Goal: Information Seeking & Learning: Learn about a topic

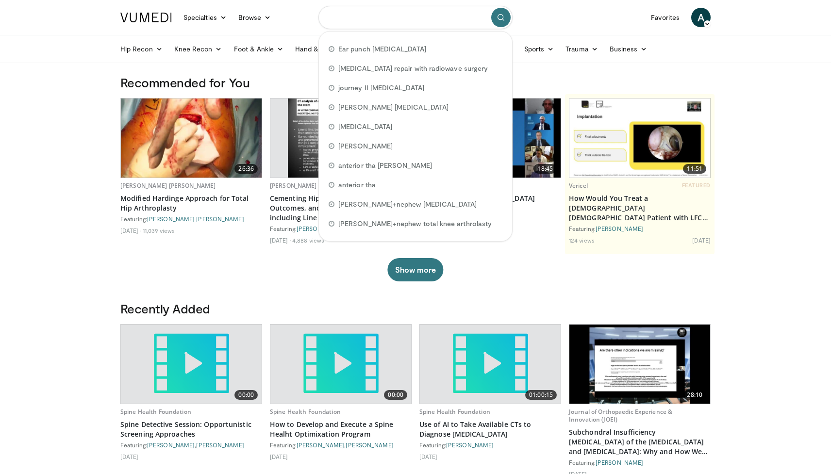
click at [393, 21] on input "Search topics, interventions" at bounding box center [415, 17] width 194 height 23
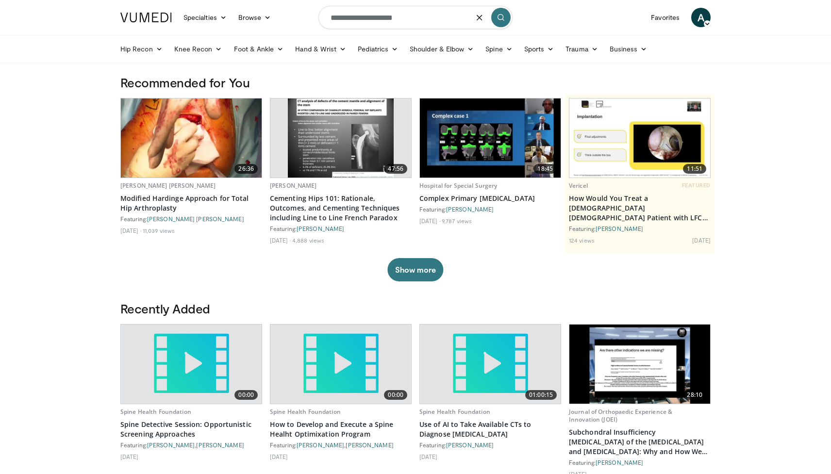
type input "**********"
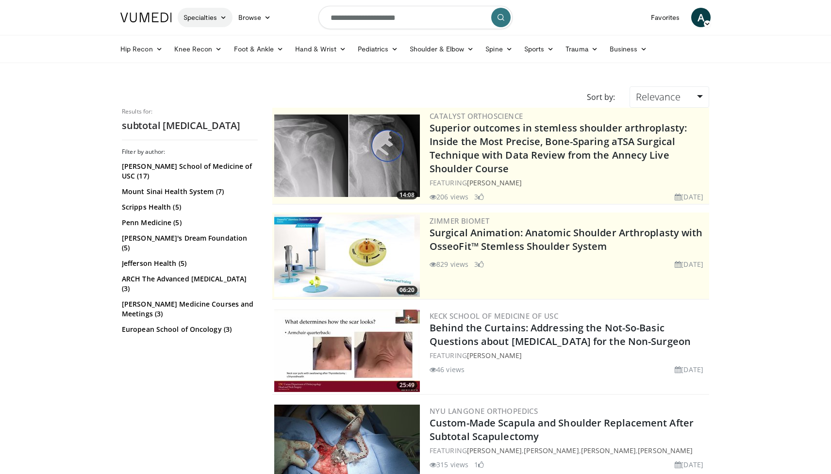
click at [221, 20] on icon at bounding box center [223, 17] width 7 height 7
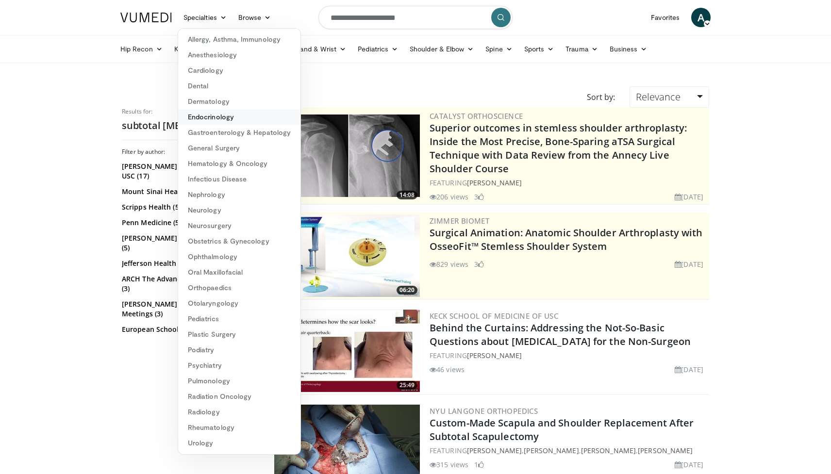
click at [210, 118] on link "Endocrinology" at bounding box center [239, 117] width 122 height 16
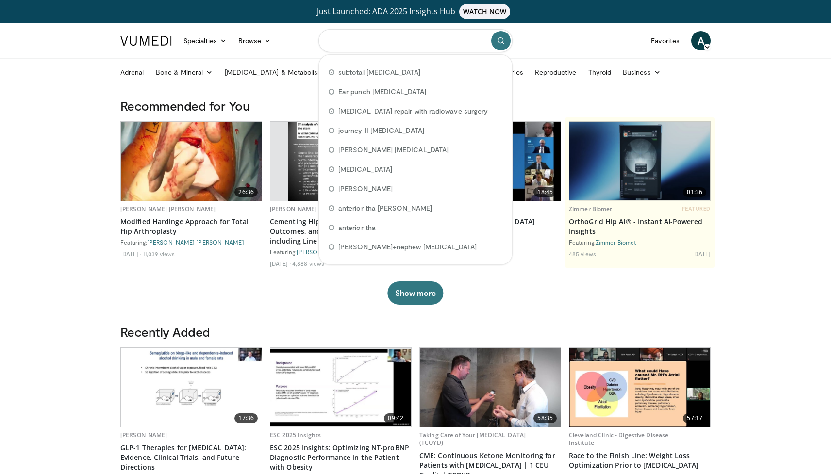
click at [369, 40] on input "Search topics, interventions" at bounding box center [415, 40] width 194 height 23
click at [216, 37] on link "Specialties" at bounding box center [205, 40] width 55 height 19
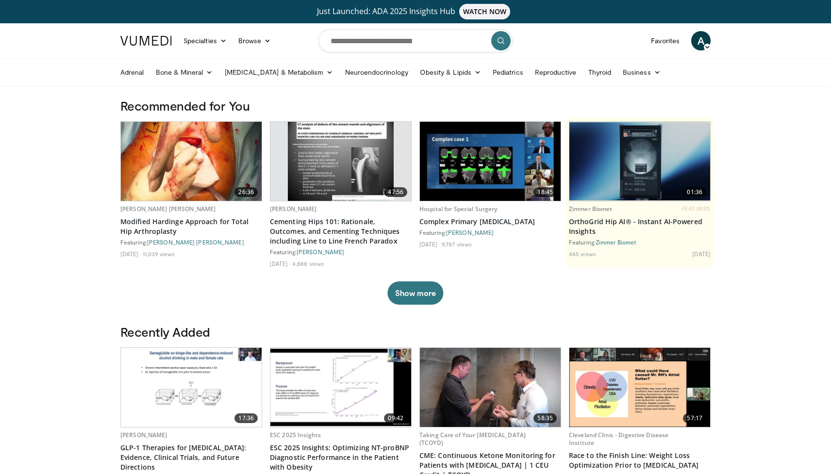
click at [154, 51] on link at bounding box center [146, 40] width 63 height 27
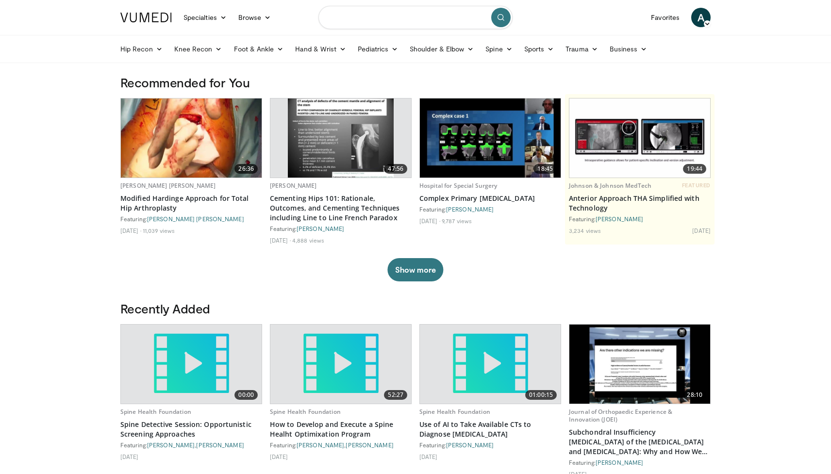
click at [378, 16] on input "Search topics, interventions" at bounding box center [415, 17] width 194 height 23
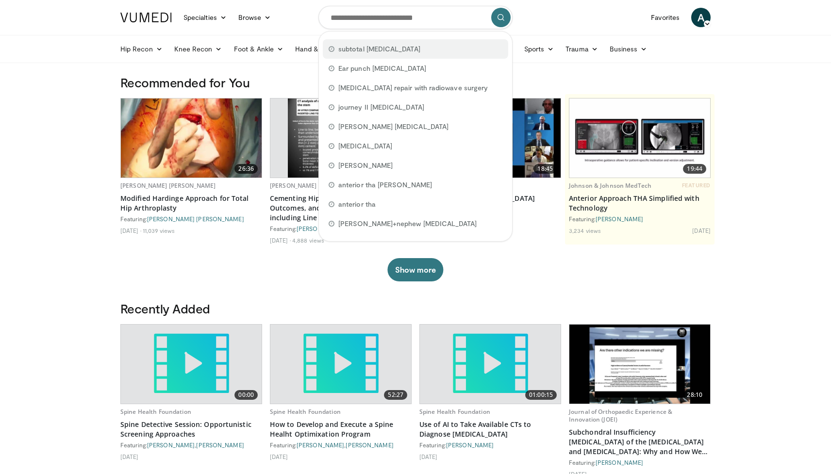
click at [376, 49] on span "subtotal thyroidectomy" at bounding box center [379, 49] width 82 height 10
type input "**********"
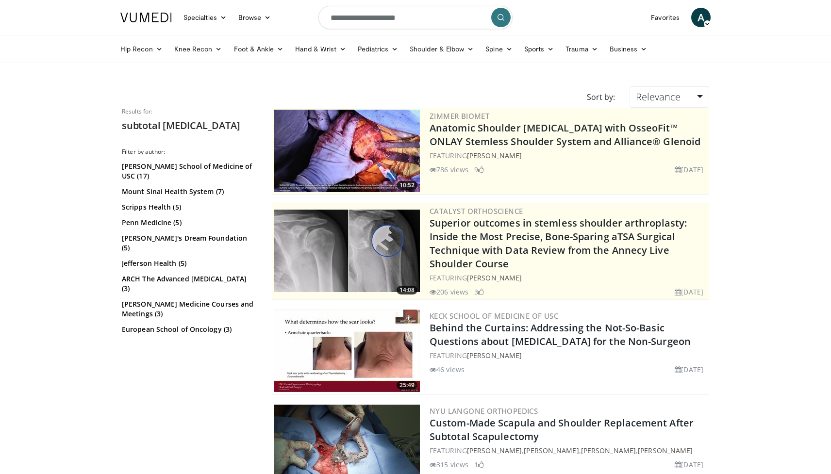
click at [500, 22] on button "submit" at bounding box center [500, 17] width 19 height 19
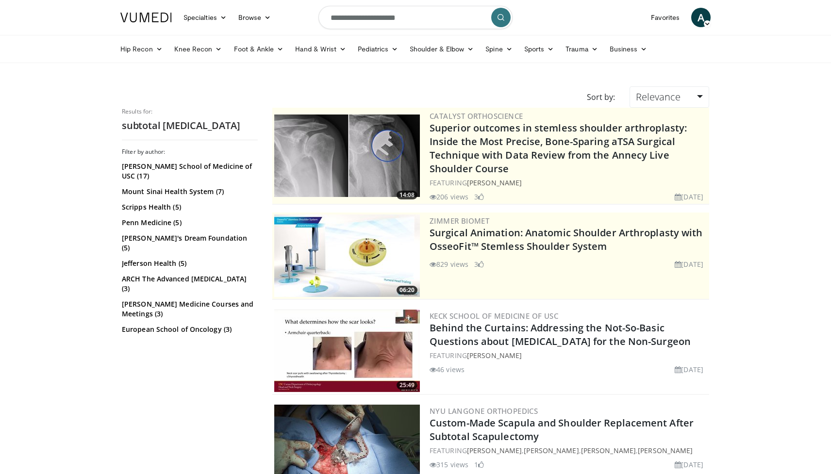
click at [499, 15] on icon "submit" at bounding box center [501, 18] width 8 height 8
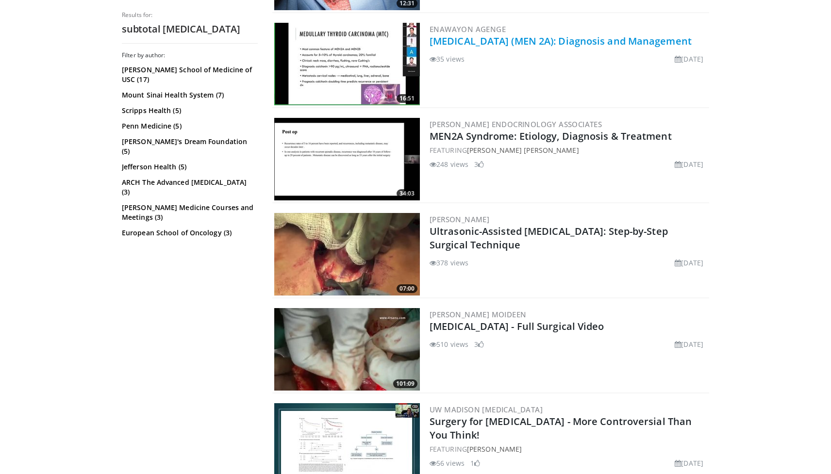
scroll to position [484, 0]
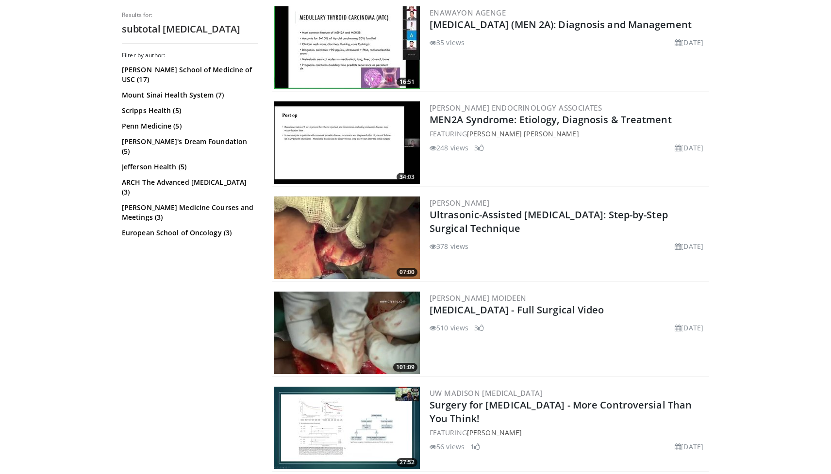
click at [389, 342] on img at bounding box center [347, 333] width 146 height 82
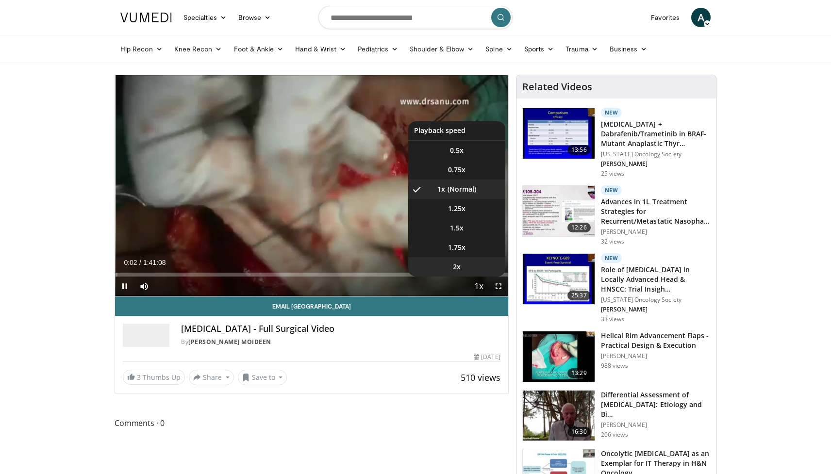
click at [467, 265] on li "2x" at bounding box center [456, 266] width 97 height 19
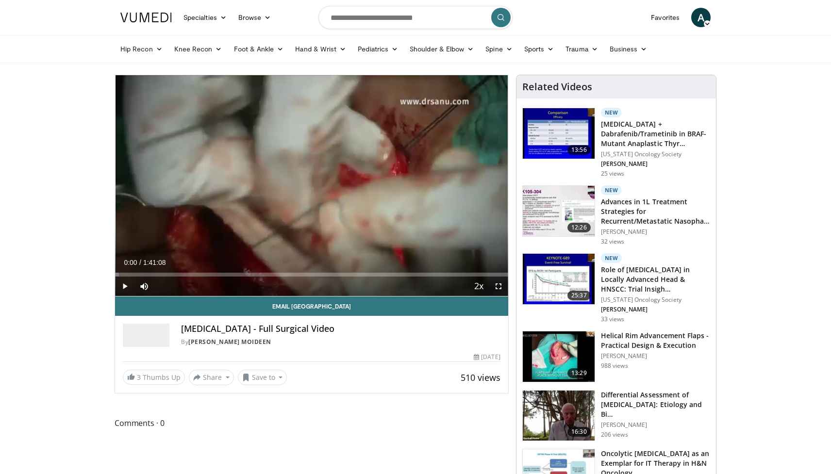
drag, startPoint x: 118, startPoint y: 274, endPoint x: 78, endPoint y: 274, distance: 39.8
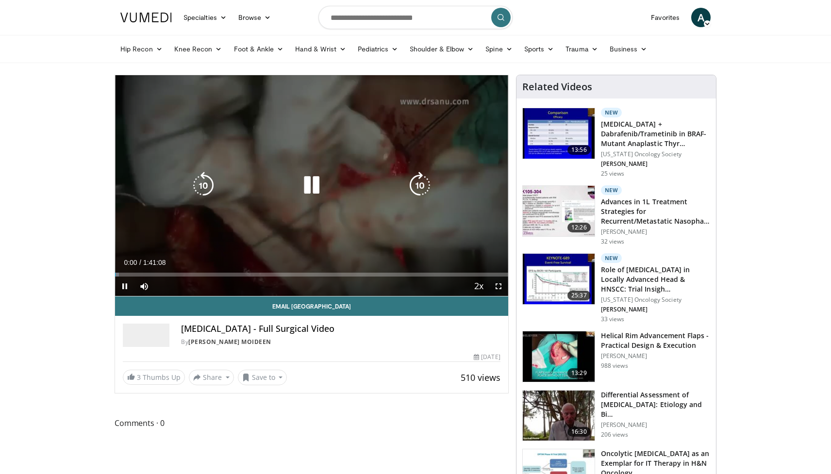
click at [305, 199] on div "10 seconds Tap to unmute" at bounding box center [311, 185] width 393 height 221
